Goal: Transaction & Acquisition: Purchase product/service

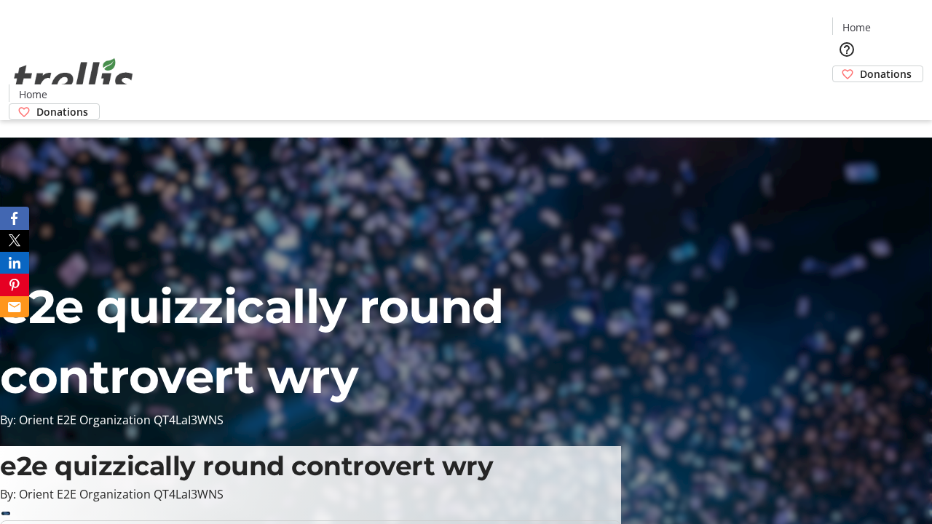
click at [860, 66] on span "Donations" at bounding box center [886, 73] width 52 height 15
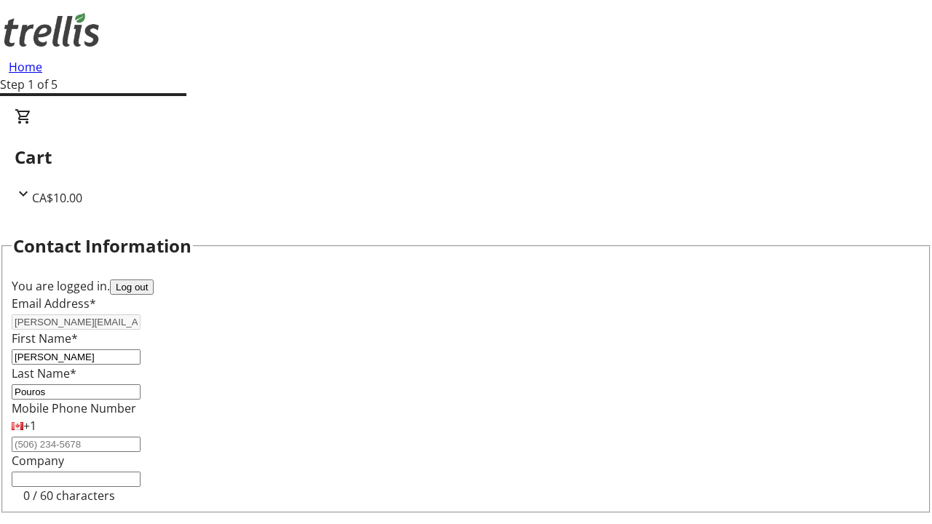
select select "CA"
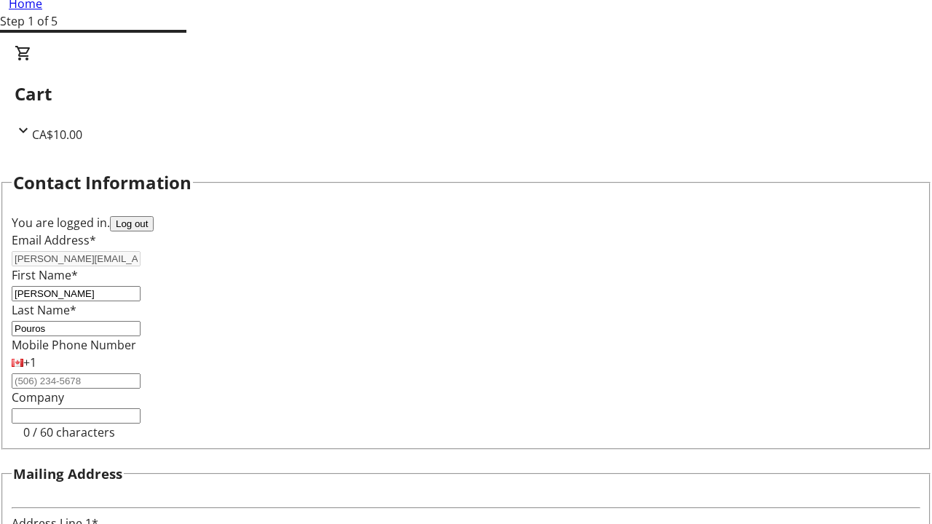
type input "[STREET_ADDRESS][PERSON_NAME]"
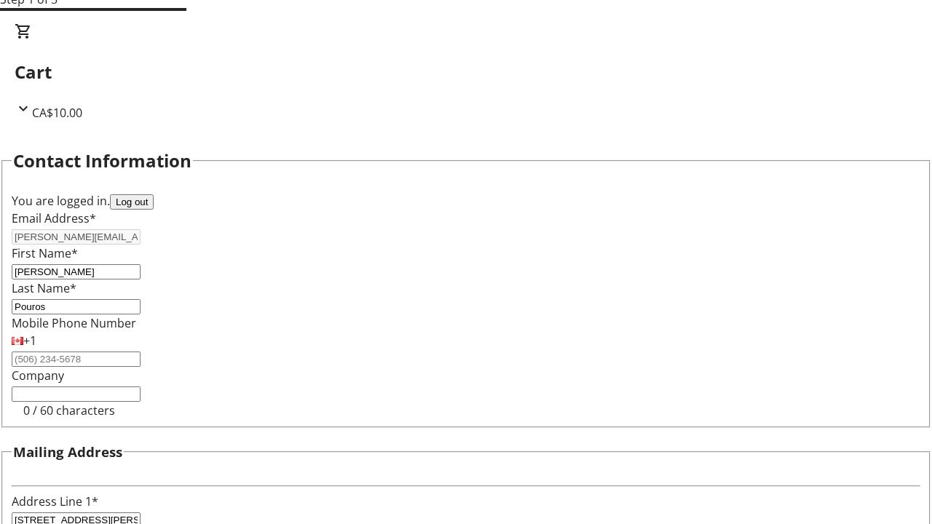
type input "Kelowna"
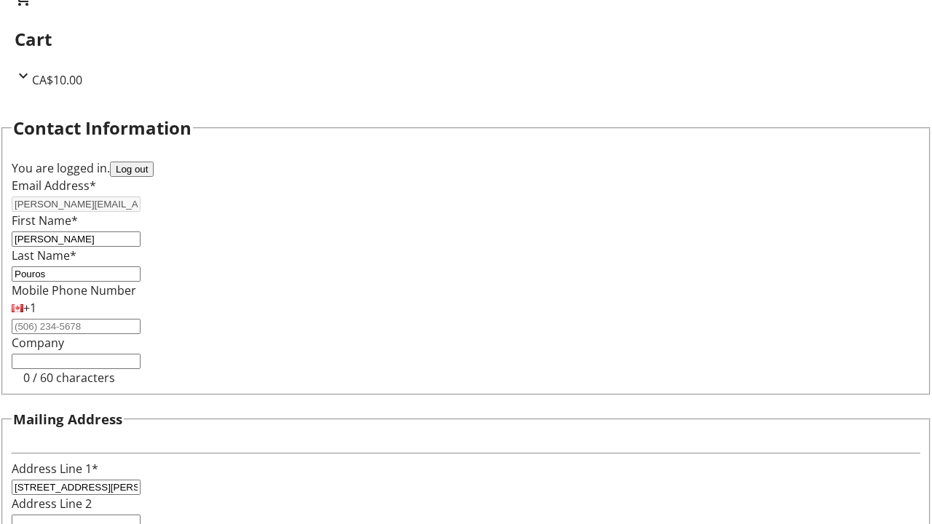
select select "BC"
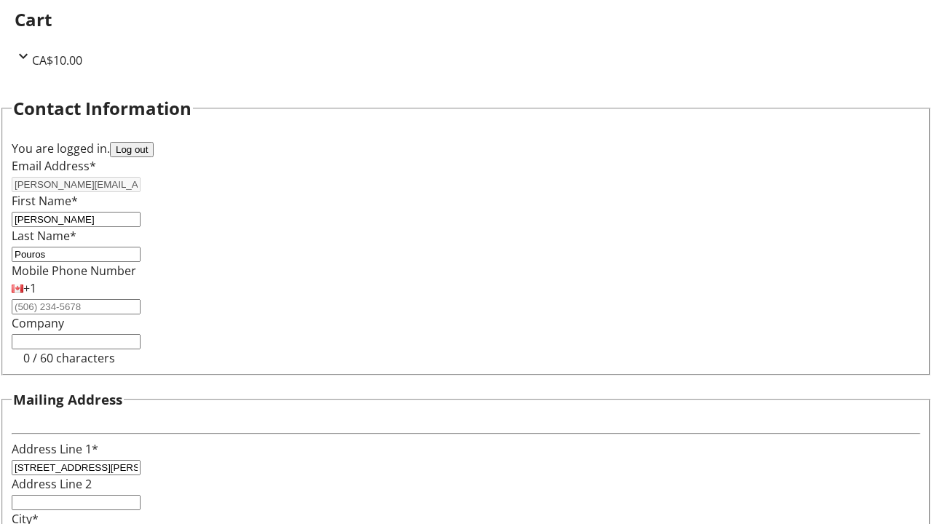
type input "Kelowna"
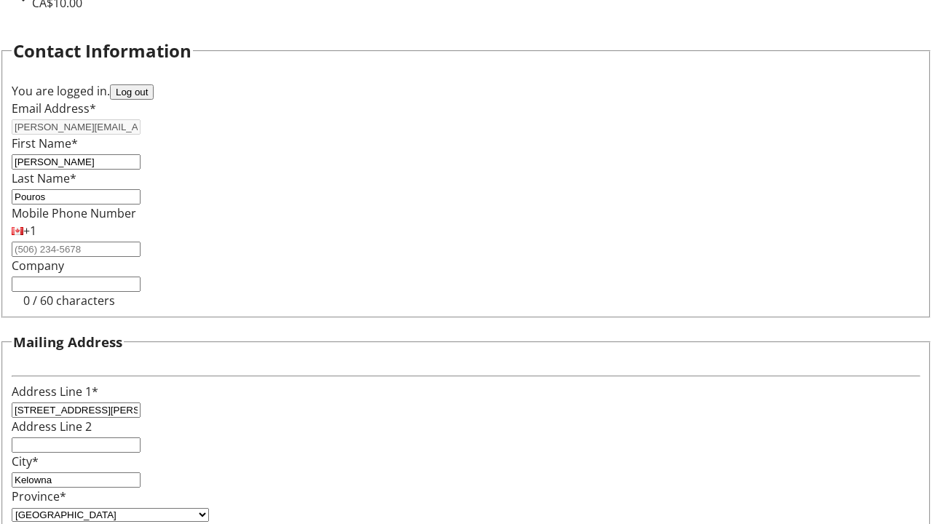
type input "V1Y 0C2"
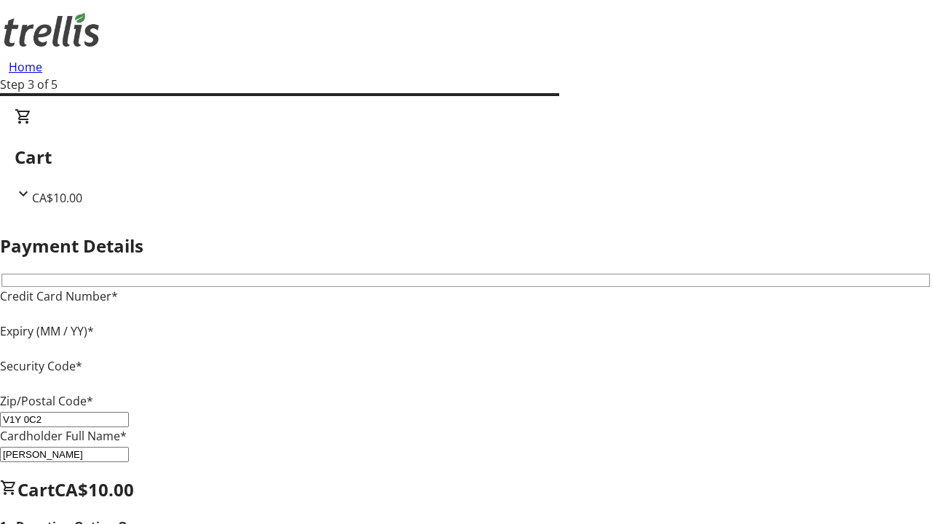
type input "V1Y 0C2"
